Goal: Information Seeking & Learning: Learn about a topic

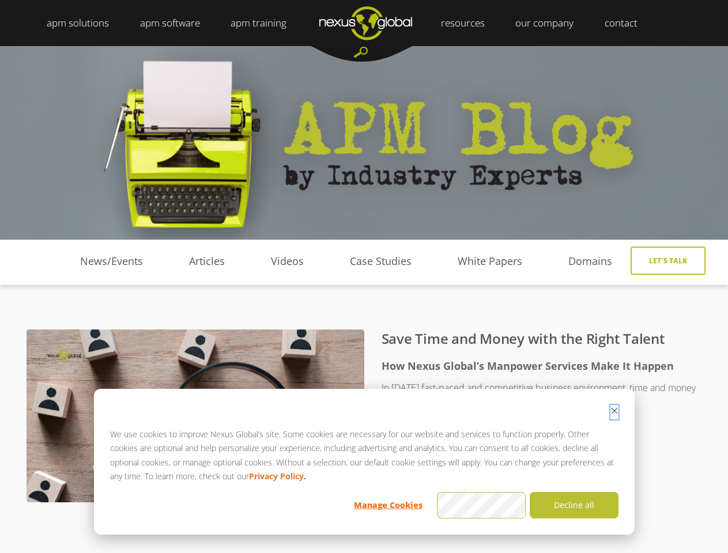
click at [614, 412] on icon "Dismiss cookie banner" at bounding box center [614, 411] width 8 height 8
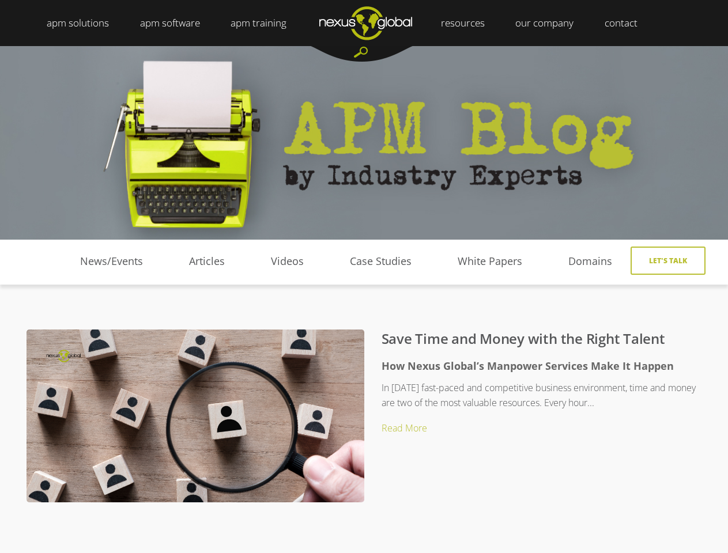
click at [388, 505] on div "How Nexus Global’s Manpower Services Make It Happen In [DATE] fast-paced and co…" at bounding box center [364, 436] width 675 height 168
click at [481, 505] on div "How Nexus Global’s Manpower Services Make It Happen In [DATE] fast-paced and co…" at bounding box center [364, 436] width 675 height 168
click at [574, 505] on div "How Nexus Global’s Manpower Services Make It Happen In [DATE] fast-paced and co…" at bounding box center [364, 436] width 675 height 168
click at [361, 54] on div at bounding box center [361, 54] width 104 height 16
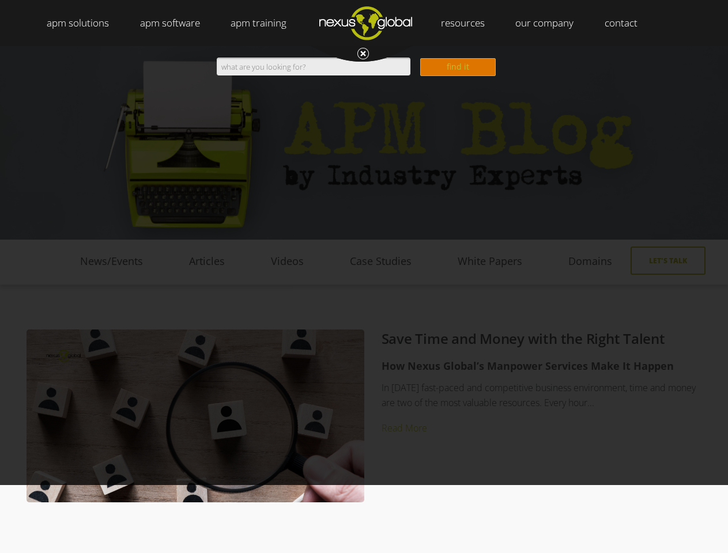
click at [675, 260] on div "Search form Search find it" at bounding box center [364, 265] width 728 height 439
